Goal: Task Accomplishment & Management: Use online tool/utility

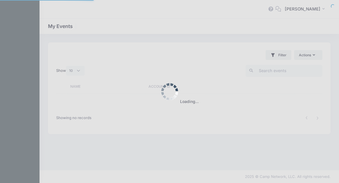
select select "10"
click at [233, 53] on div at bounding box center [169, 91] width 339 height 183
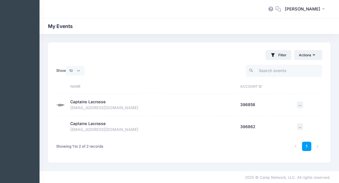
click at [89, 104] on div "Captains Lacrosse" at bounding box center [87, 102] width 35 height 6
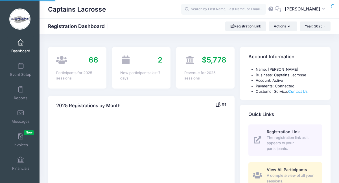
select select
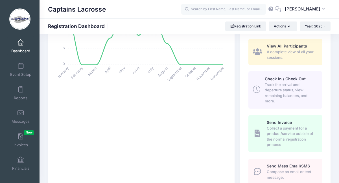
scroll to position [128, 0]
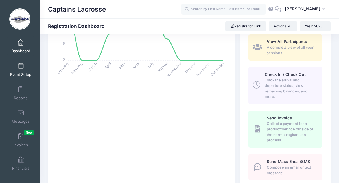
click at [26, 70] on link "Event Setup" at bounding box center [20, 70] width 27 height 20
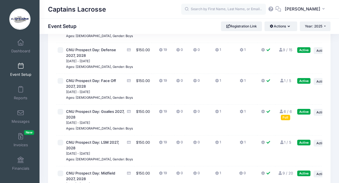
scroll to position [560, 0]
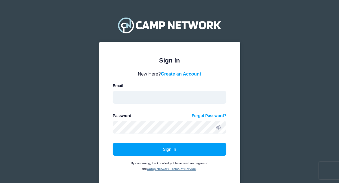
type input "mikeythompson23@gmail.com"
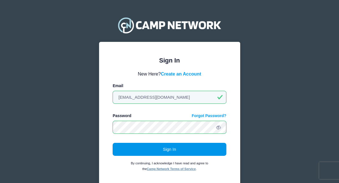
click at [154, 146] on button "Sign In" at bounding box center [170, 149] width 114 height 13
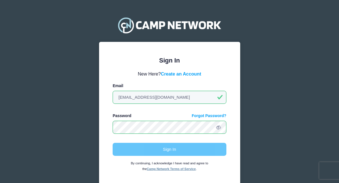
click at [154, 146] on div "Sign In By continuing, I acknowledge I have read and agree to the Camp Network …" at bounding box center [170, 157] width 114 height 29
click at [155, 150] on div "Sign In By continuing, I acknowledge I have read and agree to the Camp Network …" at bounding box center [170, 157] width 114 height 29
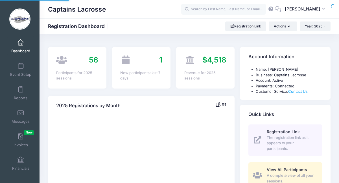
select select
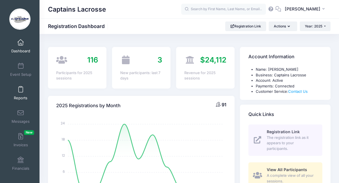
click at [21, 88] on span at bounding box center [21, 89] width 0 height 6
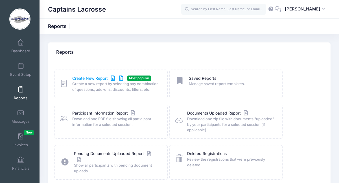
click at [102, 77] on link "Create New Report" at bounding box center [98, 78] width 53 height 6
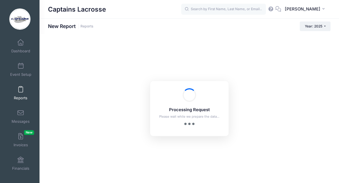
checkbox input "true"
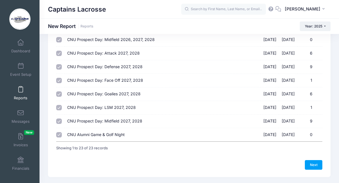
scroll to position [254, 0]
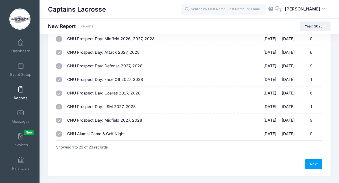
click at [59, 131] on input "CNU Alumni Game & Golf Night [DATE] - [DATE] 0" at bounding box center [59, 134] width 6 height 6
checkbox input "false"
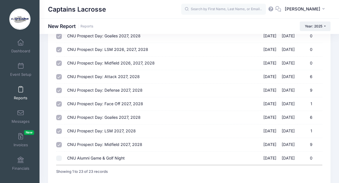
scroll to position [230, 0]
click at [57, 61] on input "CNU Prospect Day: Midfield 2026, 2027, 2028 [DATE] - [DATE] 0" at bounding box center [59, 64] width 6 height 6
checkbox input "false"
click at [58, 47] on input "CNU Prospect Day: LSM 2026, 2027, 2028 [DATE] - [DATE] 0" at bounding box center [59, 50] width 6 height 6
checkbox input "false"
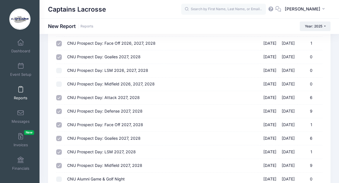
scroll to position [209, 0]
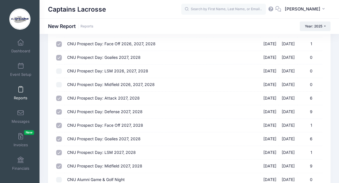
click at [58, 51] on td at bounding box center [60, 58] width 8 height 14
click at [58, 55] on input "CNU Prospect Day: Goalies 2027, 2028 [DATE] - [DATE] 0" at bounding box center [59, 58] width 6 height 6
checkbox input "false"
click at [61, 41] on input "CNU Prospect Day: Face Off 2026, 2027, 2028 [DATE] - [DATE] 1" at bounding box center [59, 44] width 6 height 6
checkbox input "false"
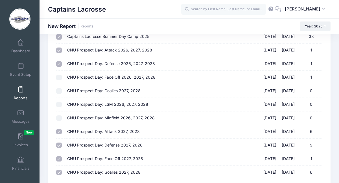
scroll to position [174, 0]
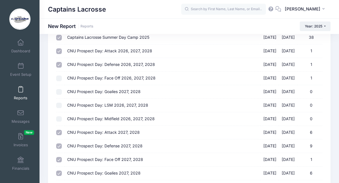
click at [58, 58] on td at bounding box center [60, 65] width 8 height 14
click at [58, 62] on input "CNU Prospect Day: Defense 2026, 2027, 2028 [DATE] - [DATE] 1" at bounding box center [59, 65] width 6 height 6
checkbox input "false"
click at [60, 52] on td at bounding box center [60, 51] width 8 height 14
click at [58, 48] on input "CNU Prospect Day: Attack 2026, 2027, 2028 [DATE] - [DATE] 1" at bounding box center [59, 51] width 6 height 6
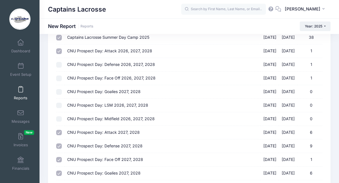
checkbox input "false"
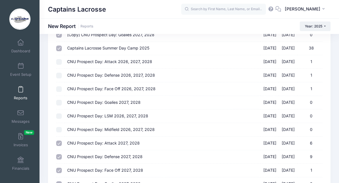
scroll to position [157, 0]
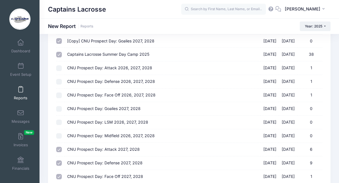
click at [58, 48] on td at bounding box center [60, 55] width 8 height 14
click at [58, 52] on input "Captains Lacrosse Summer Day Camp 2025 [DATE] - [DATE] 38" at bounding box center [59, 55] width 6 height 6
checkbox input "false"
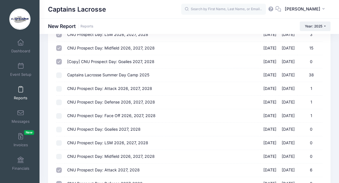
scroll to position [131, 0]
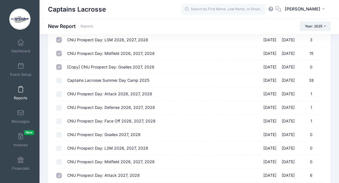
click at [59, 65] on input "[Copy] CNU Prospect Day: Goalies 2027, 2028 [DATE] - [DATE] 0" at bounding box center [59, 67] width 6 height 6
checkbox input "false"
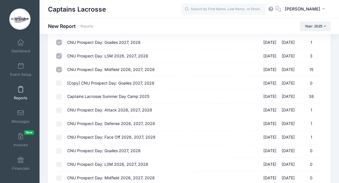
scroll to position [115, 0]
click at [58, 67] on input "CNU Prospect Day: Midfield 2026, 2027, 2028 [DATE] - [DATE] 15" at bounding box center [59, 70] width 6 height 6
checkbox input "false"
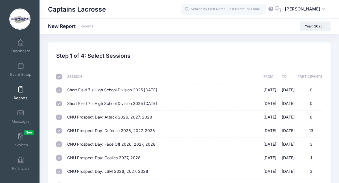
scroll to position [0, 0]
click at [62, 89] on td at bounding box center [60, 90] width 8 height 14
click at [60, 88] on input "Short Field 7's High School Division 2025 [DATE] - [DATE] 0" at bounding box center [59, 90] width 6 height 6
checkbox input "false"
click at [59, 102] on input "Short Field 7's High School Division 2025 [DATE] - [DATE] 0" at bounding box center [59, 104] width 6 height 6
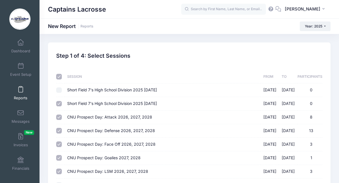
checkbox input "false"
click at [56, 115] on input "CNU Prospect Day: Attack 2026, 2027, 2028 [DATE] - [DATE] 8" at bounding box center [59, 117] width 6 height 6
checkbox input "false"
click at [58, 131] on input "CNU Prospect Day: Defense 2026, 2027, 2028 [DATE] - [DATE] 13" at bounding box center [59, 131] width 6 height 6
checkbox input "false"
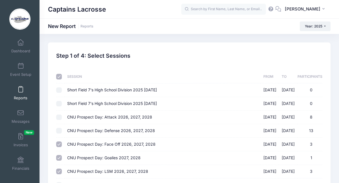
click at [59, 143] on input "CNU Prospect Day: Face Off 2026, 2027, 2028 [DATE] - [DATE] 3" at bounding box center [59, 144] width 6 height 6
checkbox input "false"
click at [58, 155] on input "CNU Prospect Day: Goalies 2027, 2028 [DATE] - [DATE] 1" at bounding box center [59, 158] width 6 height 6
checkbox input "false"
click at [58, 173] on td at bounding box center [60, 172] width 8 height 14
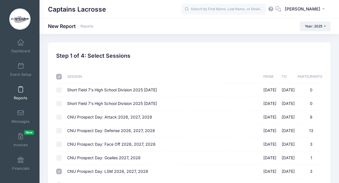
click at [59, 169] on input "CNU Prospect Day: LSM 2026, 2027, 2028 [DATE] - [DATE] 3" at bounding box center [59, 171] width 6 height 6
checkbox input "false"
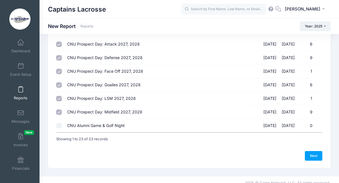
scroll to position [262, 0]
click at [311, 151] on link "Next" at bounding box center [314, 156] width 18 height 10
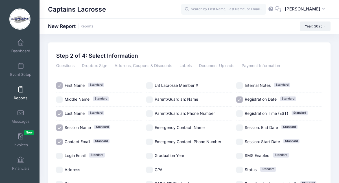
click at [59, 126] on input "Session Name Standard" at bounding box center [59, 127] width 6 height 6
checkbox input "false"
click at [59, 139] on input "Contact Email Standard" at bounding box center [59, 141] width 6 height 6
checkbox input "false"
click at [240, 96] on input "Registration Date Standard" at bounding box center [240, 99] width 6 height 6
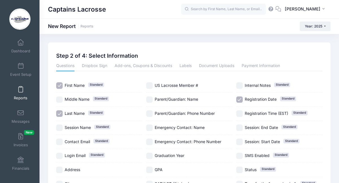
checkbox input "false"
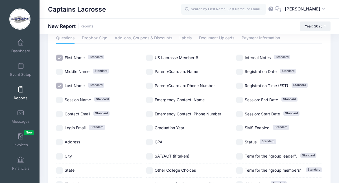
click at [152, 127] on input "Graduation Year" at bounding box center [149, 128] width 6 height 6
checkbox input "true"
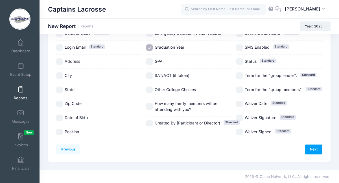
scroll to position [114, 0]
click at [58, 129] on input "Position" at bounding box center [59, 132] width 6 height 6
checkbox input "true"
click at [314, 144] on link "Next" at bounding box center [314, 149] width 18 height 10
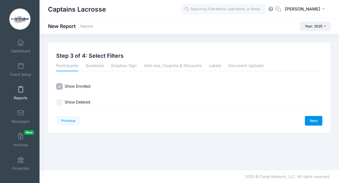
scroll to position [0, 0]
click at [315, 120] on link "Next" at bounding box center [314, 121] width 18 height 10
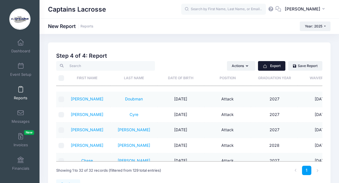
click at [270, 65] on button "Export" at bounding box center [271, 66] width 27 height 10
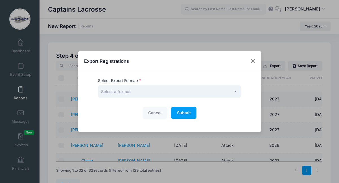
click at [187, 90] on span "Select a format" at bounding box center [169, 91] width 143 height 12
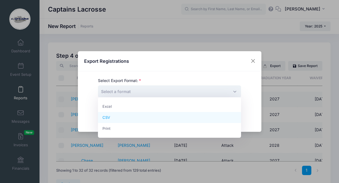
select select "csv"
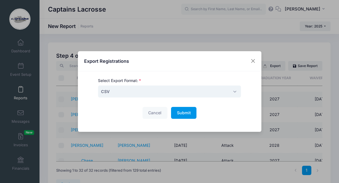
click at [179, 114] on span "Submit" at bounding box center [184, 112] width 14 height 5
